Goal: Find specific page/section: Find specific page/section

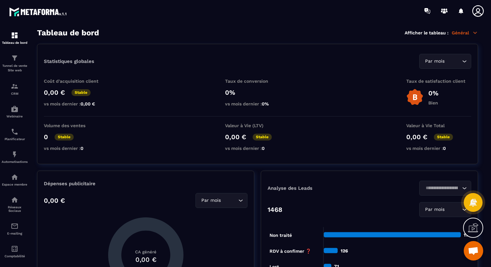
click at [466, 30] on div "Tableau de bord Afficher le tableau : Général" at bounding box center [257, 32] width 441 height 9
click at [465, 31] on p "Général" at bounding box center [465, 33] width 26 height 6
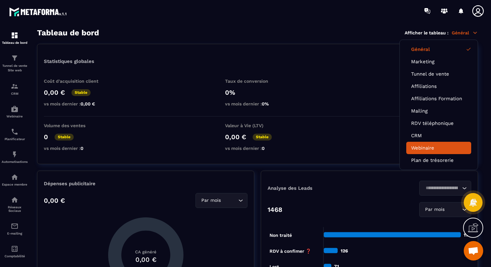
click at [426, 146] on link "Webinaire" at bounding box center [438, 148] width 55 height 6
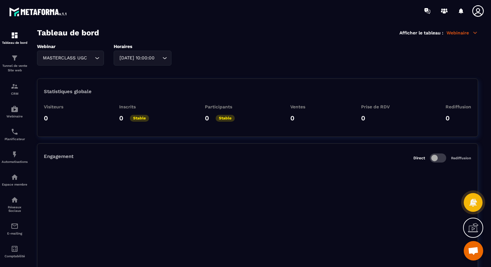
click at [79, 62] on div "MASTERCLASS UGC Loading..." at bounding box center [70, 58] width 67 height 15
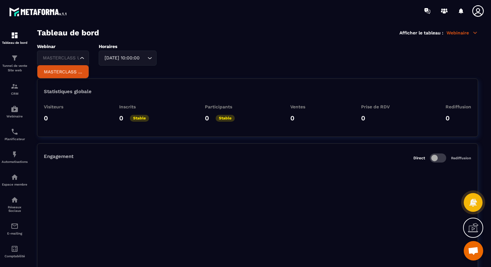
click at [483, 10] on icon at bounding box center [477, 10] width 11 height 11
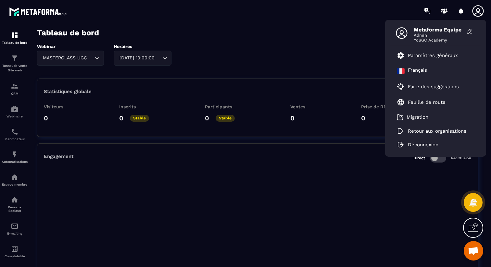
click at [263, 27] on section "Tableau de bord Tunnel de vente Site web CRM Webinaire Planificateur Automatisa…" at bounding box center [245, 148] width 491 height 252
